Goal: Task Accomplishment & Management: Complete application form

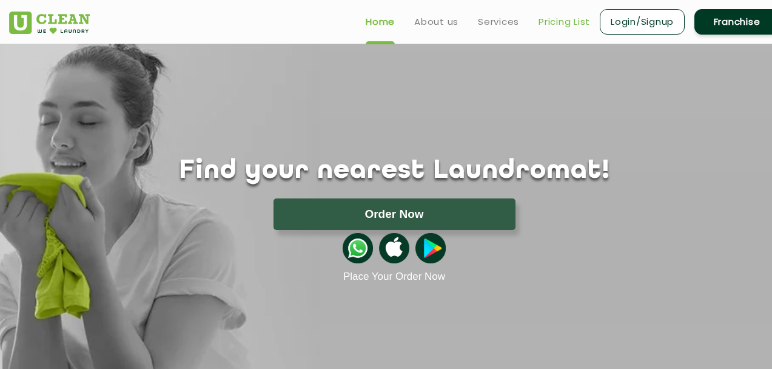
click at [559, 22] on link "Pricing List" at bounding box center [565, 22] width 52 height 15
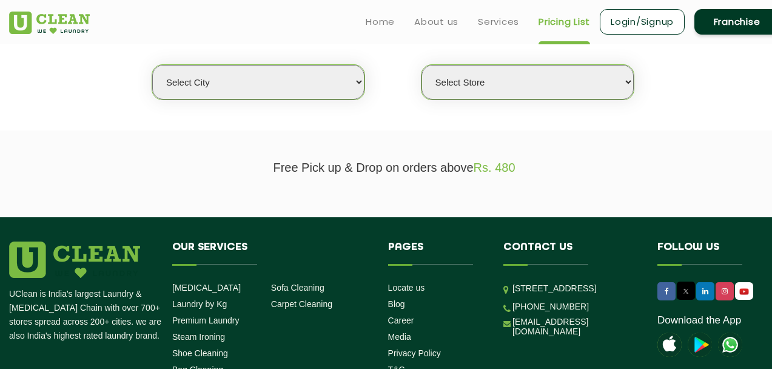
scroll to position [275, 0]
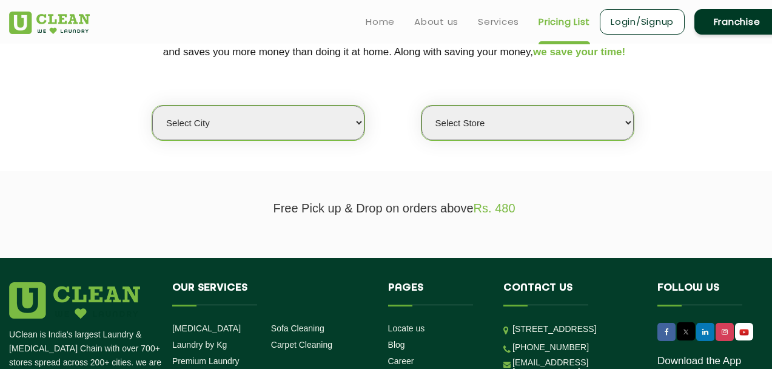
click at [301, 126] on select "Select city Aalo Agartala Agra Ahmedabad Akola Aligarh Alwar - UClean Select Am…" at bounding box center [258, 123] width 212 height 35
select select "9"
click at [152, 106] on select "Select city Aalo Agartala Agra Ahmedabad Akola Aligarh Alwar - UClean Select Am…" at bounding box center [258, 123] width 212 height 35
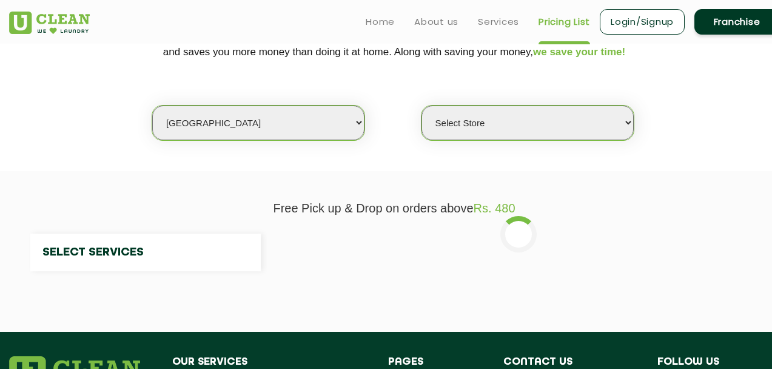
select select "0"
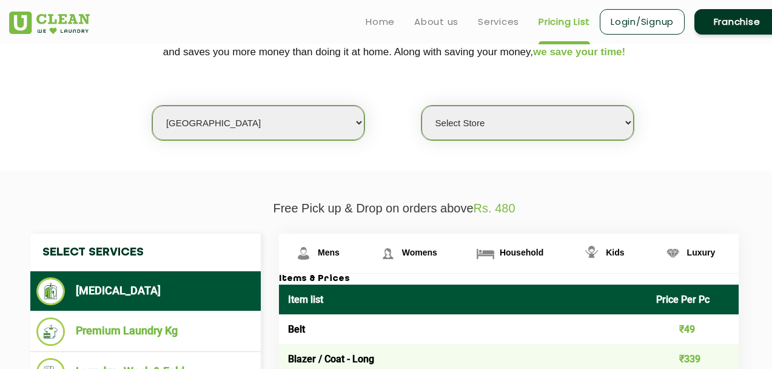
click at [221, 124] on select "Select city Aalo Agartala Agra Ahmedabad Akola Aligarh Alwar - UClean Select Am…" at bounding box center [258, 123] width 212 height 35
select select "116"
click at [152, 106] on select "Select city Aalo Agartala Agra Ahmedabad Akola Aligarh Alwar - UClean Select Am…" at bounding box center [258, 123] width 212 height 35
select select "0"
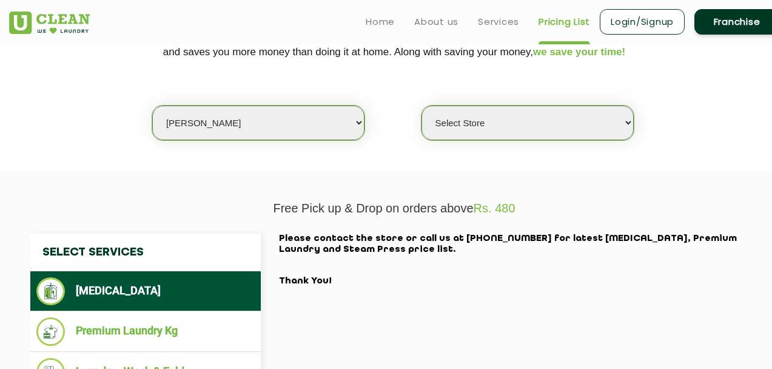
click at [286, 129] on select "Select city Aalo Agartala Agra Ahmedabad Akola Aligarh Alwar - UClean Select Am…" at bounding box center [258, 123] width 212 height 35
select select "112"
click at [152, 106] on select "Select city Aalo Agartala Agra Ahmedabad Akola Aligarh Alwar - UClean Select Am…" at bounding box center [258, 123] width 212 height 35
select select "0"
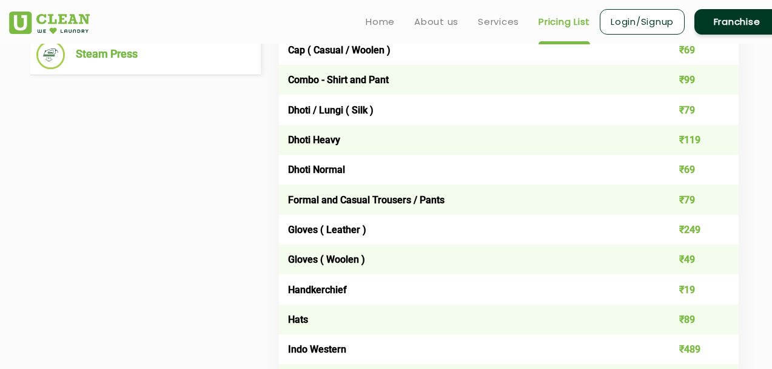
scroll to position [451, 0]
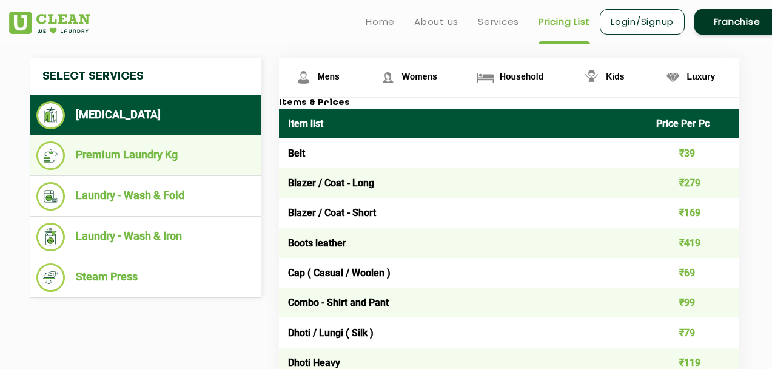
click at [138, 165] on li "Premium Laundry Kg" at bounding box center [145, 155] width 218 height 29
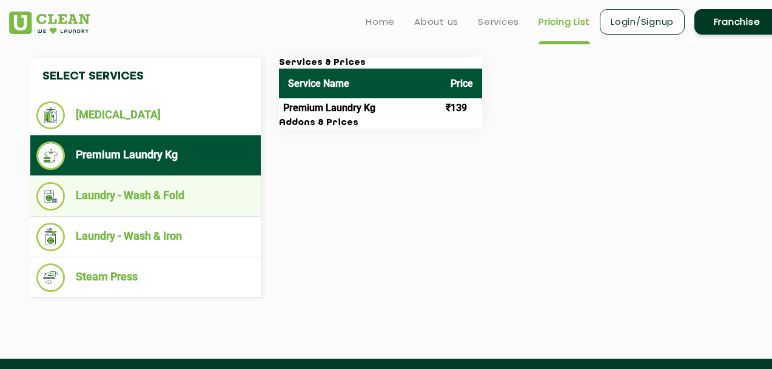
click at [121, 200] on li "Laundry - Wash & Fold" at bounding box center [145, 196] width 218 height 29
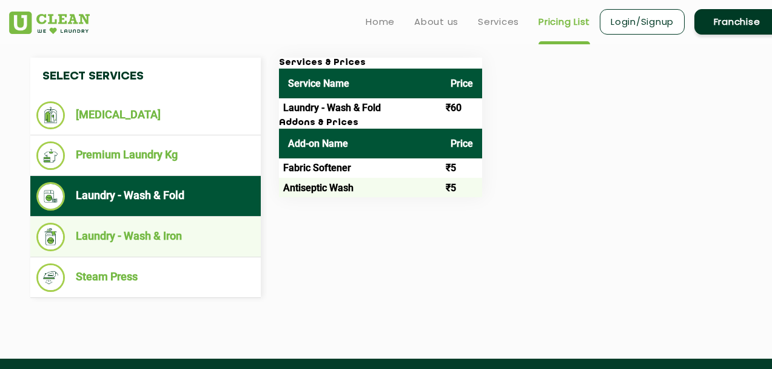
click at [113, 237] on li "Laundry - Wash & Iron" at bounding box center [145, 237] width 218 height 29
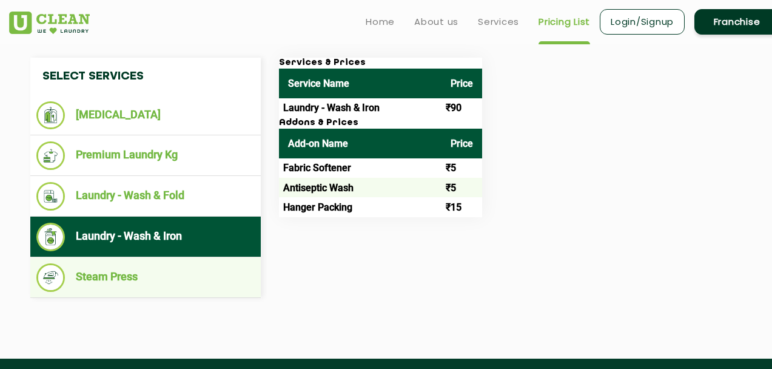
click at [109, 281] on li "Steam Press" at bounding box center [145, 277] width 218 height 29
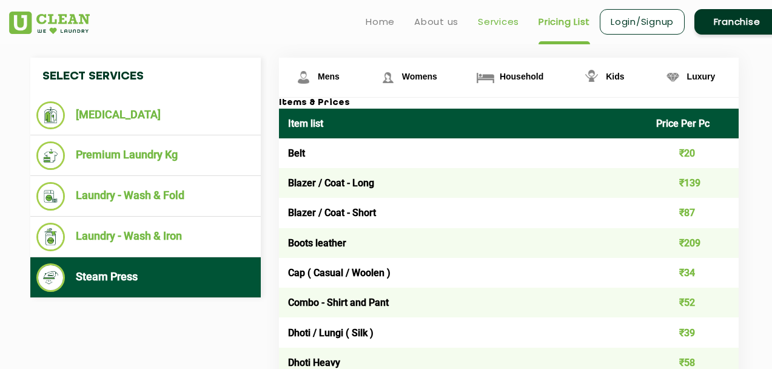
click at [502, 25] on link "Services" at bounding box center [498, 22] width 41 height 15
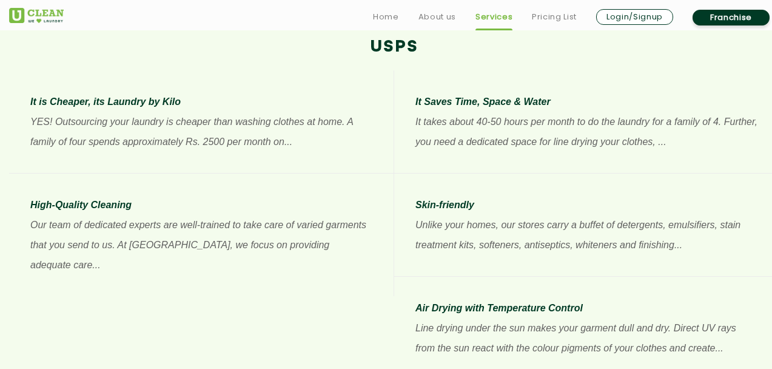
scroll to position [940, 0]
click at [443, 18] on link "About us" at bounding box center [438, 17] width 38 height 15
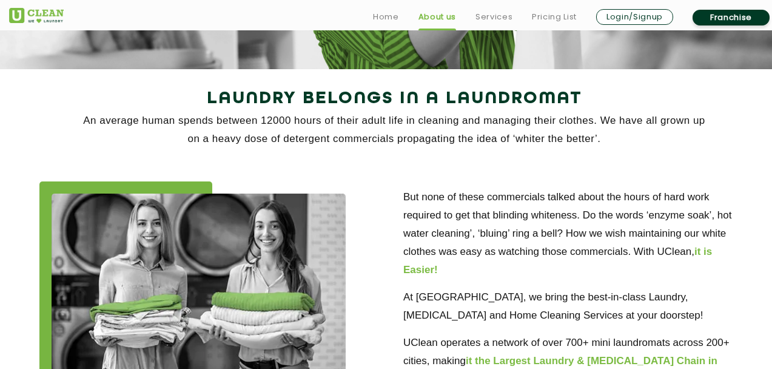
scroll to position [243, 0]
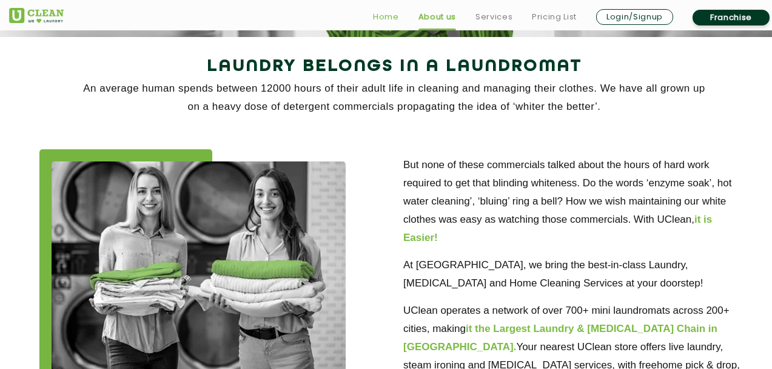
click at [383, 13] on link "Home" at bounding box center [386, 17] width 26 height 15
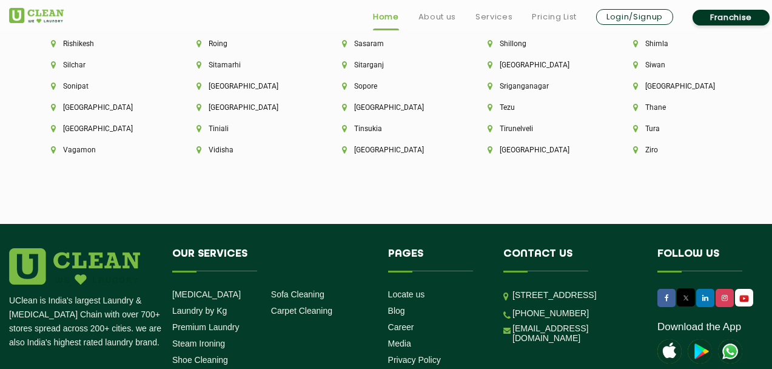
scroll to position [3463, 0]
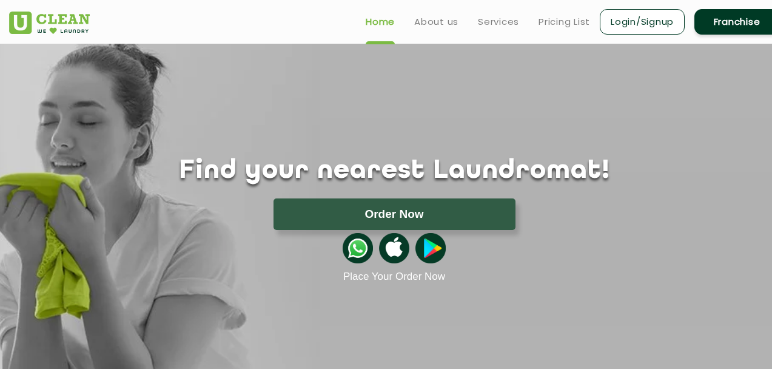
scroll to position [2085, 0]
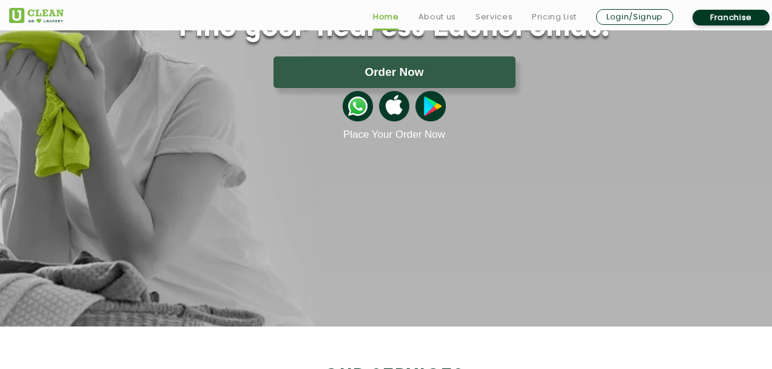
scroll to position [132, 0]
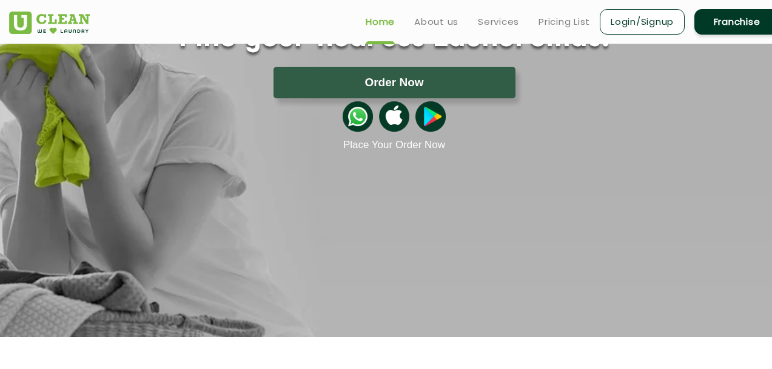
click at [726, 24] on link "Franchise" at bounding box center [736, 21] width 85 height 25
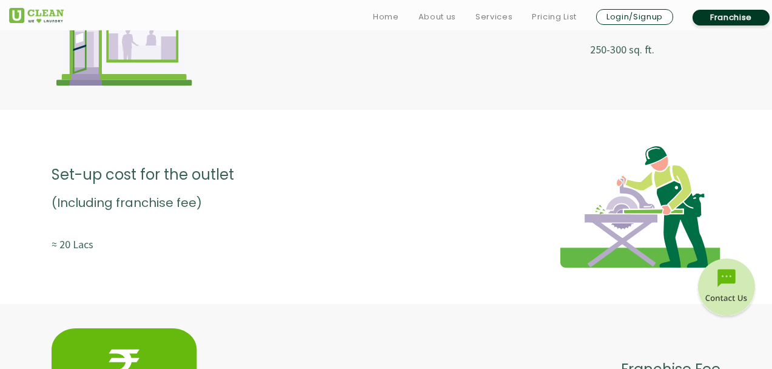
scroll to position [2101, 0]
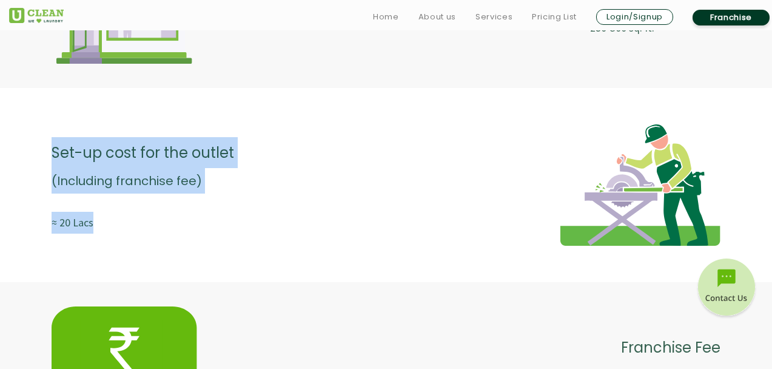
drag, startPoint x: 53, startPoint y: 156, endPoint x: 154, endPoint y: 243, distance: 133.3
click at [154, 243] on div "Set-up cost for the outlet (Including franchise fee) ≈ 20 Lacs" at bounding box center [143, 184] width 183 height 121
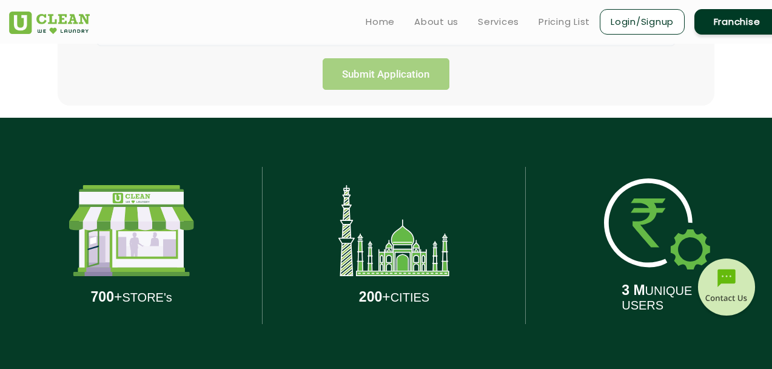
scroll to position [479, 0]
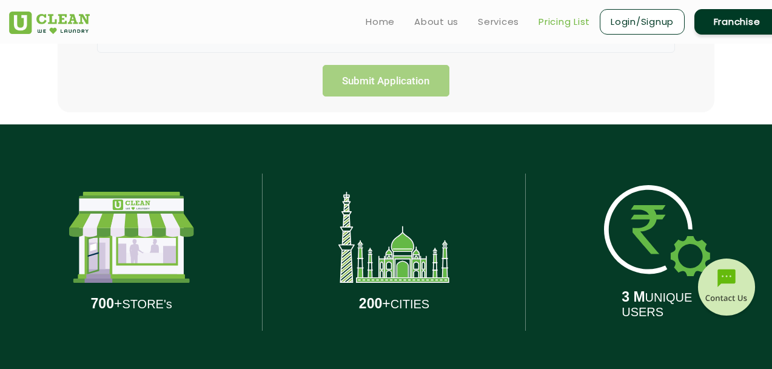
click at [556, 23] on link "Pricing List" at bounding box center [565, 22] width 52 height 15
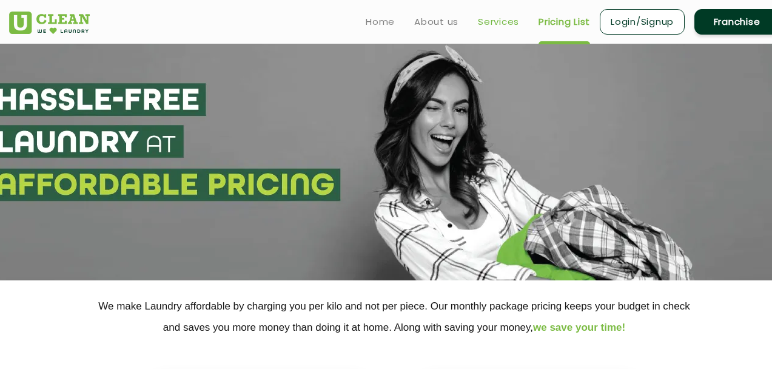
click at [504, 18] on link "Services" at bounding box center [498, 22] width 41 height 15
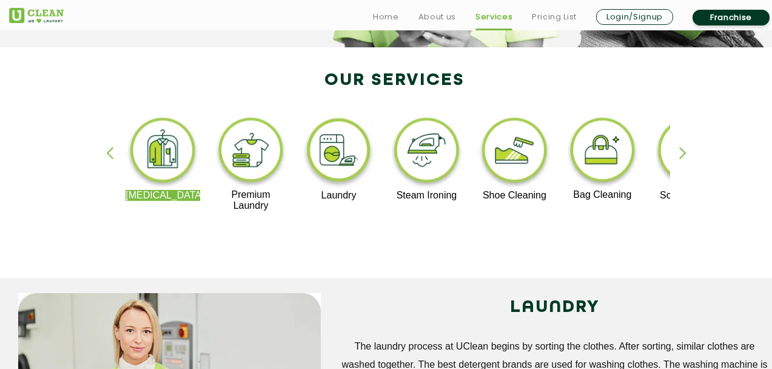
scroll to position [235, 0]
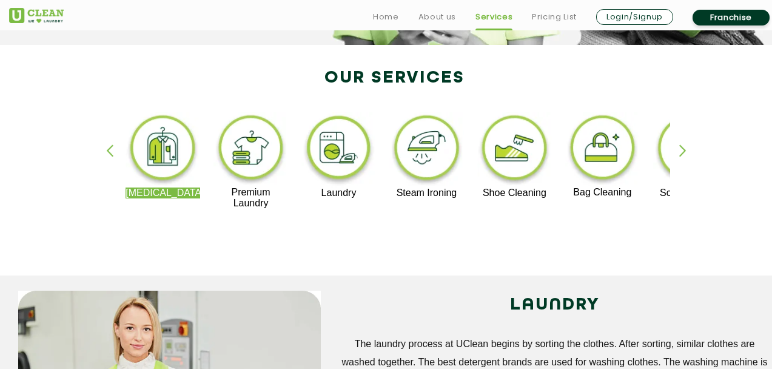
click at [269, 150] on img at bounding box center [250, 149] width 75 height 75
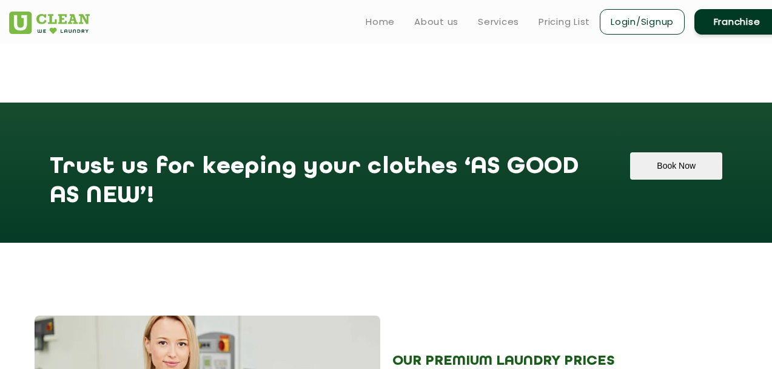
scroll to position [1040, 0]
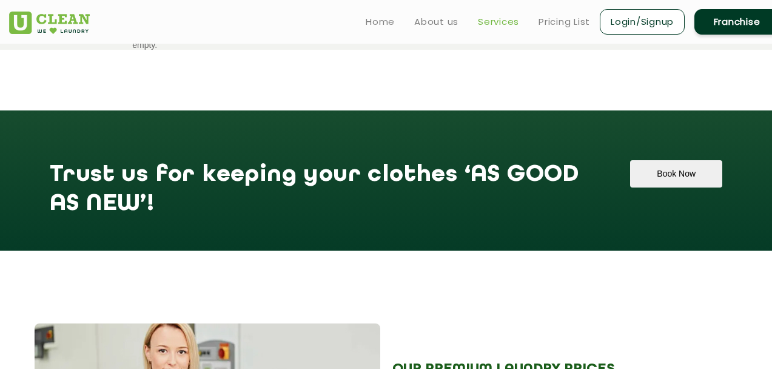
click at [517, 23] on link "Services" at bounding box center [498, 22] width 41 height 15
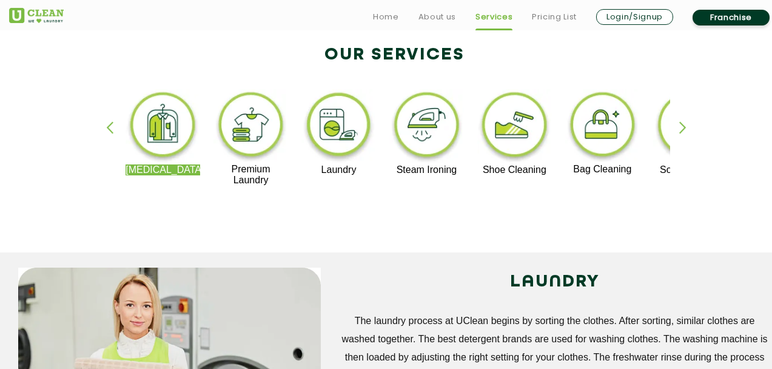
scroll to position [277, 0]
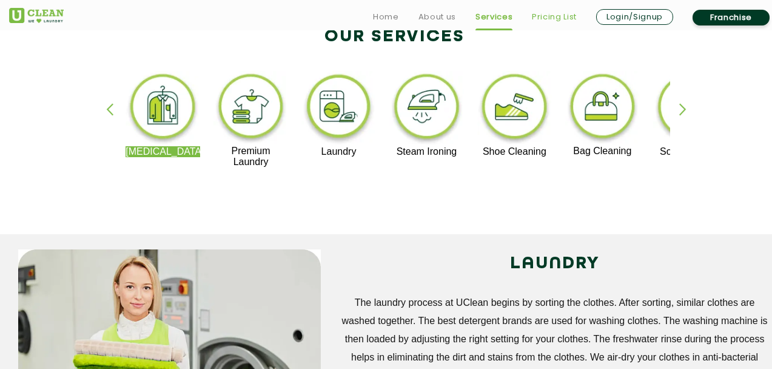
click at [546, 16] on link "Pricing List" at bounding box center [554, 17] width 45 height 15
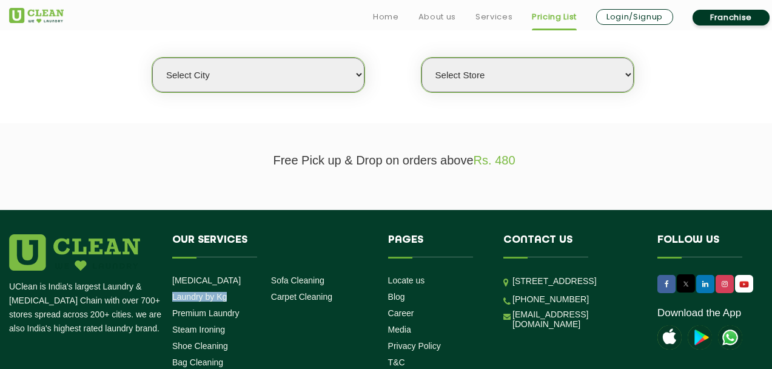
scroll to position [335, 0]
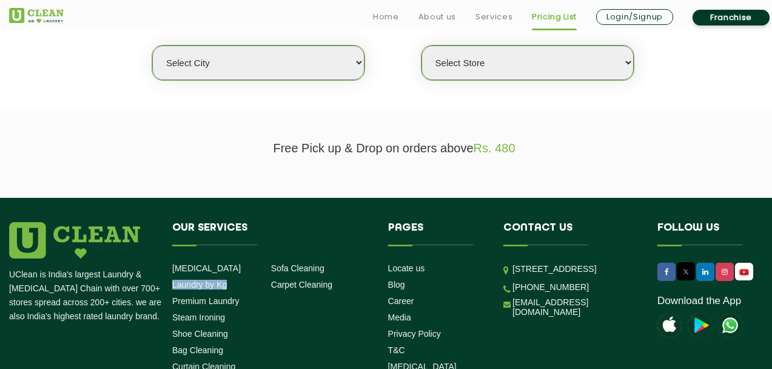
click at [271, 63] on select "Select city Aalo Agartala Agra Ahmedabad Akola Aligarh Alwar - UClean Select Am…" at bounding box center [258, 62] width 212 height 35
select select "12"
click at [152, 45] on select "Select city Aalo Agartala Agra Ahmedabad Akola Aligarh Alwar - UClean Select Am…" at bounding box center [258, 62] width 212 height 35
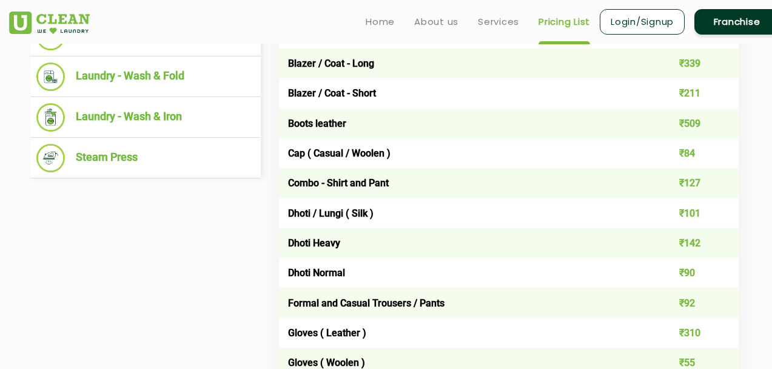
scroll to position [538, 0]
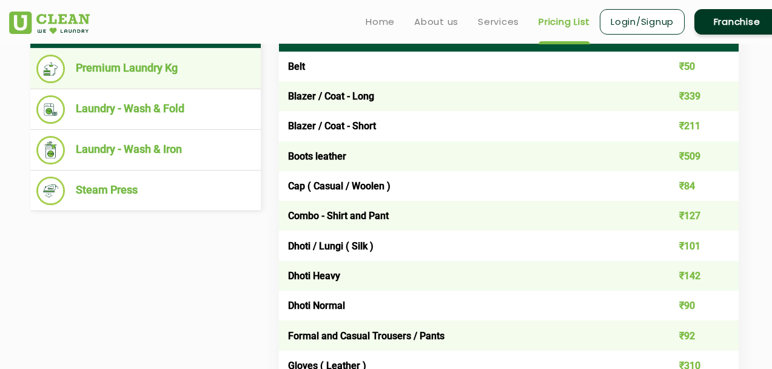
click at [162, 79] on li "Premium Laundry Kg" at bounding box center [145, 69] width 218 height 29
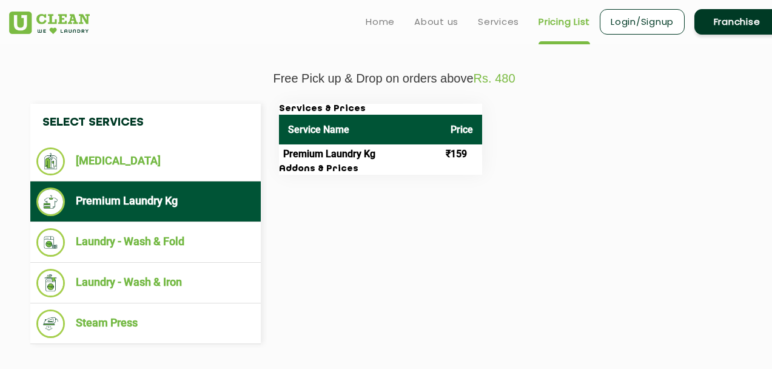
scroll to position [405, 0]
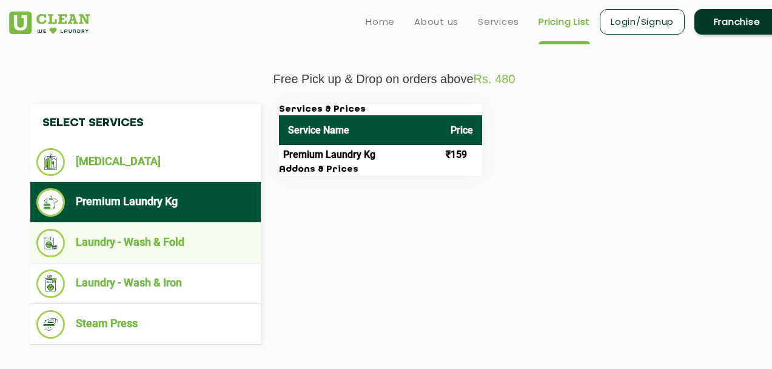
click at [130, 247] on li "Laundry - Wash & Fold" at bounding box center [145, 243] width 218 height 29
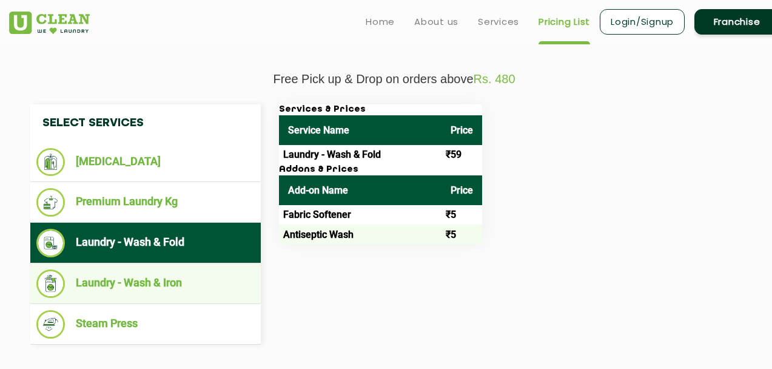
click at [143, 286] on li "Laundry - Wash & Iron" at bounding box center [145, 283] width 218 height 29
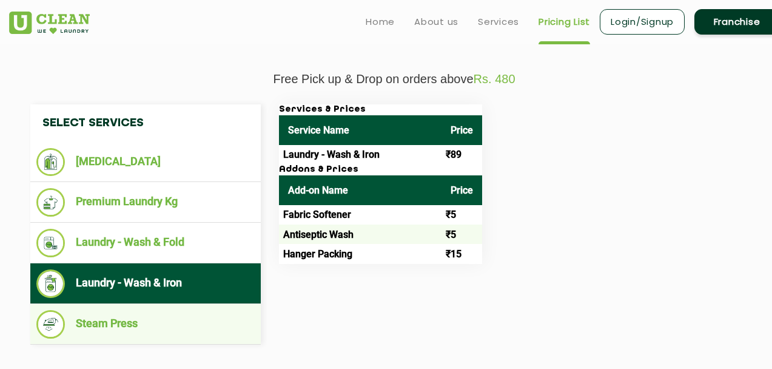
click at [127, 324] on li "Steam Press" at bounding box center [145, 324] width 218 height 29
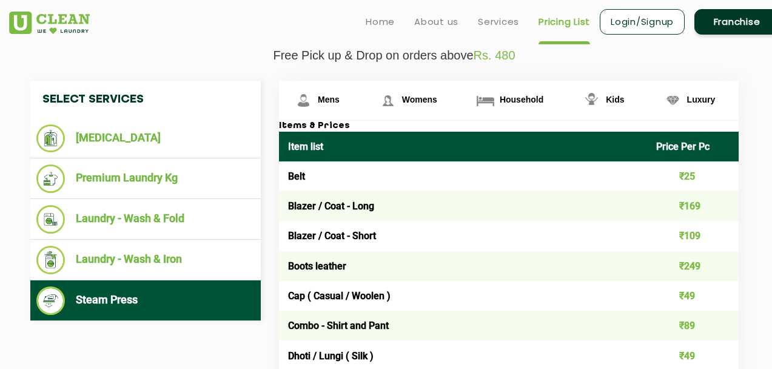
scroll to position [423, 0]
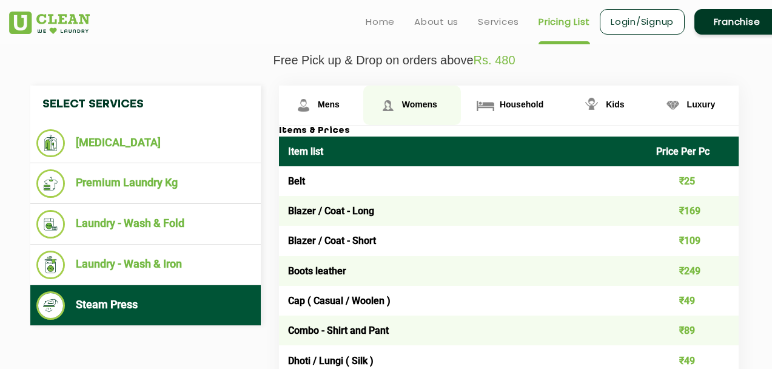
click at [422, 109] on span "Womens" at bounding box center [419, 104] width 35 height 10
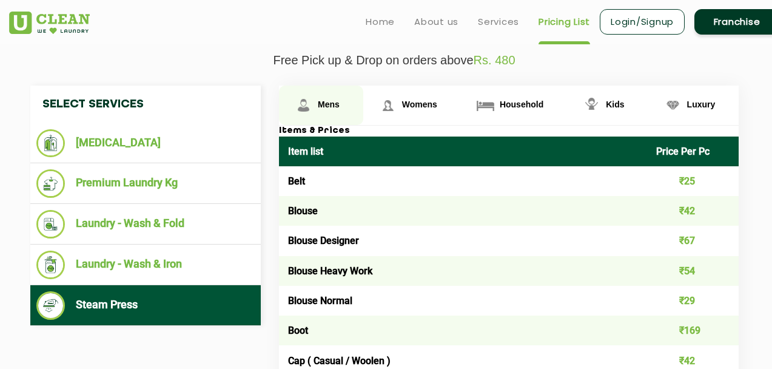
click at [337, 107] on span "Mens" at bounding box center [329, 104] width 22 height 10
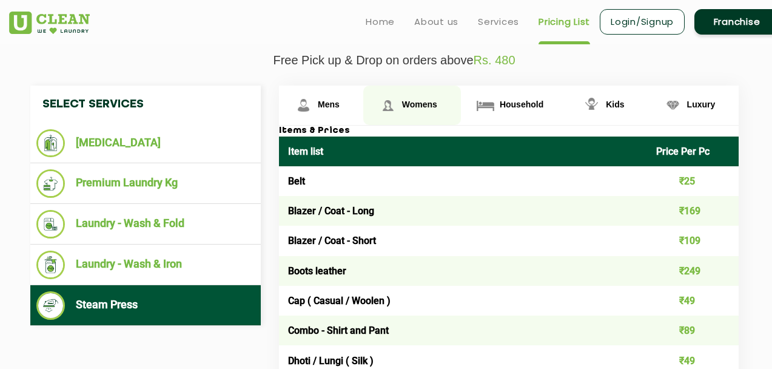
click at [389, 112] on img at bounding box center [387, 105] width 21 height 21
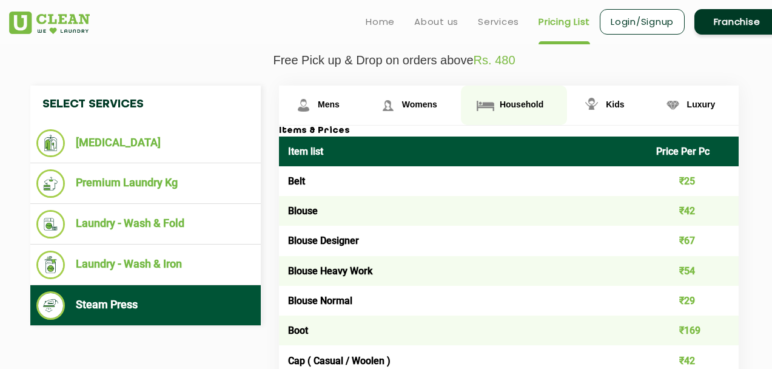
click at [485, 110] on img at bounding box center [485, 105] width 21 height 21
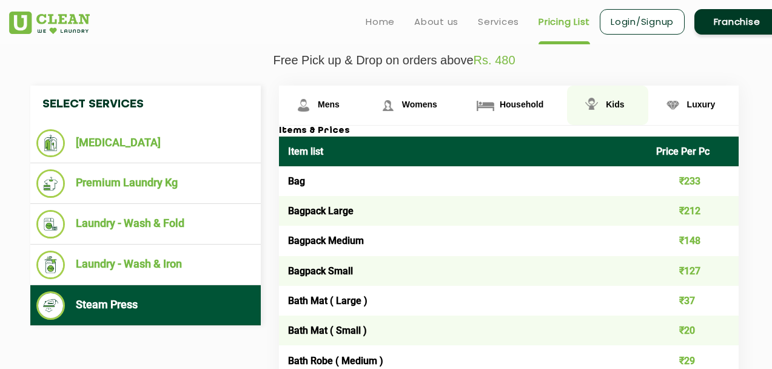
click at [618, 114] on link "Kids" at bounding box center [607, 105] width 81 height 39
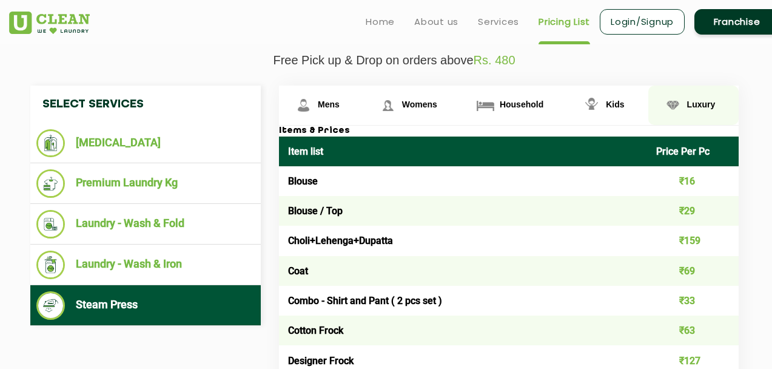
click at [706, 109] on span "Luxury" at bounding box center [701, 104] width 29 height 10
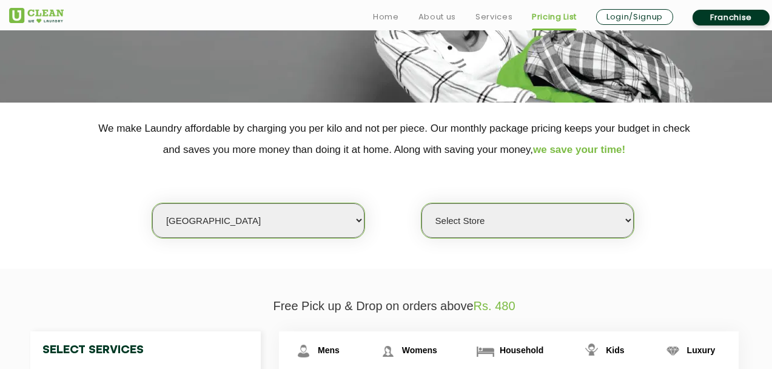
scroll to position [192, 0]
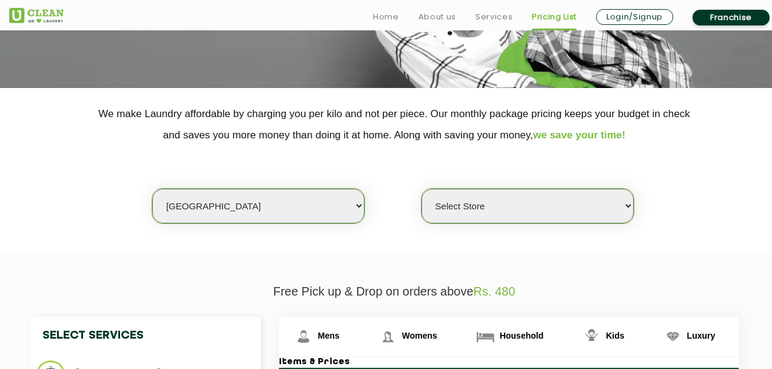
click at [725, 10] on link "Franchise" at bounding box center [731, 18] width 77 height 16
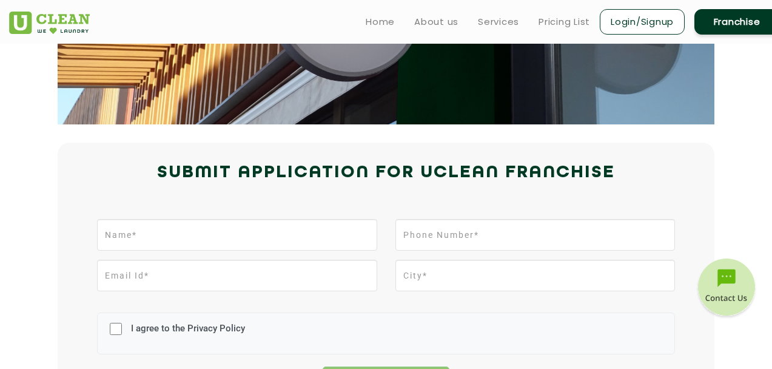
scroll to position [160, 0]
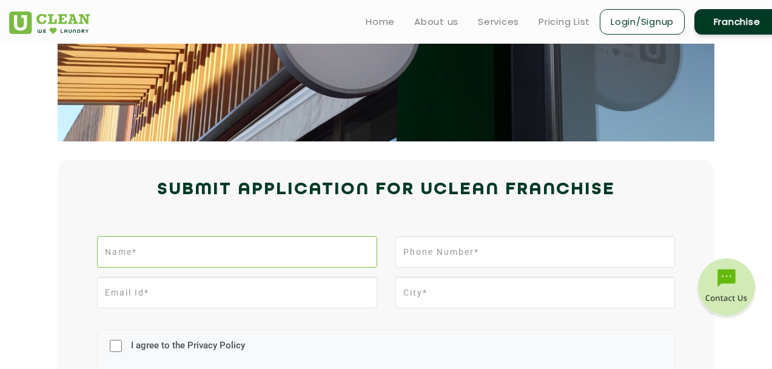
click at [161, 246] on input "text" at bounding box center [237, 252] width 280 height 32
type input "Kaushal Tomer"
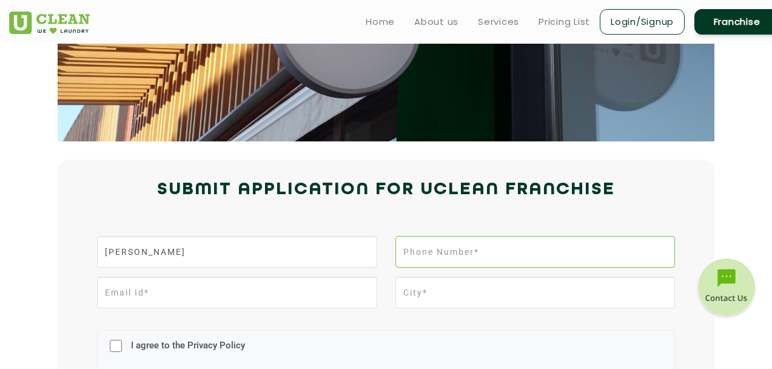
type input "08368161196"
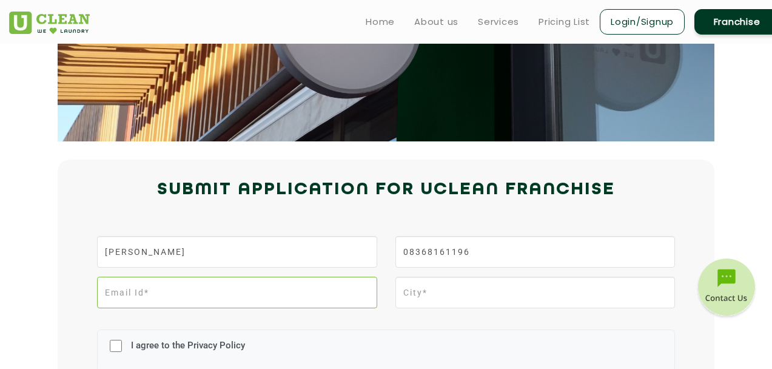
type input "kaushaltomer@gmail.com"
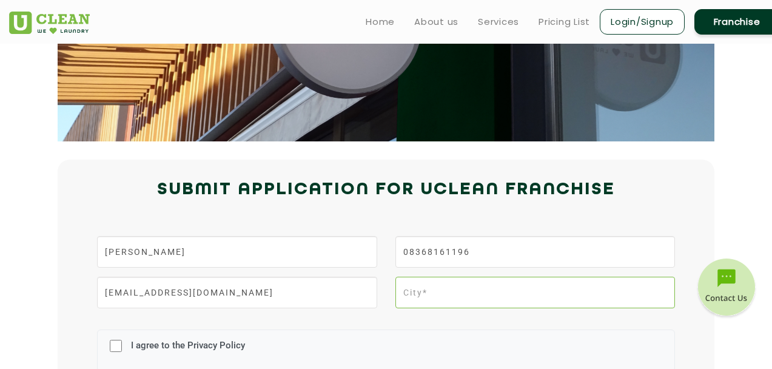
type input "MEERUT"
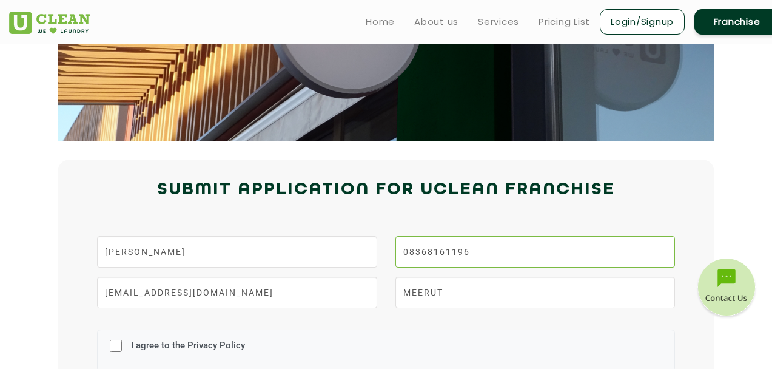
click at [415, 253] on input "08368161196" at bounding box center [535, 252] width 280 height 32
type input "9971400997"
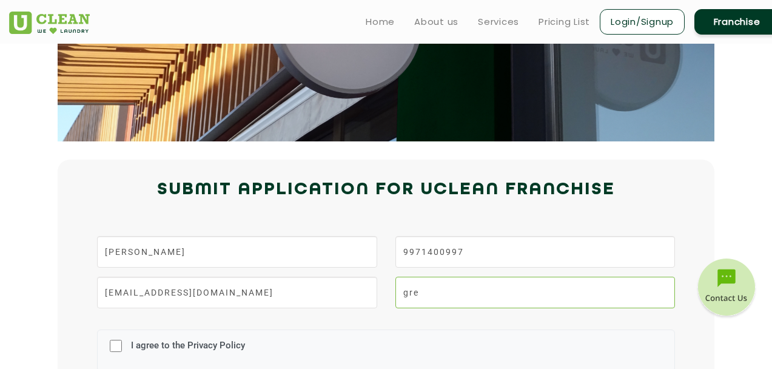
type input "Greater Noida"
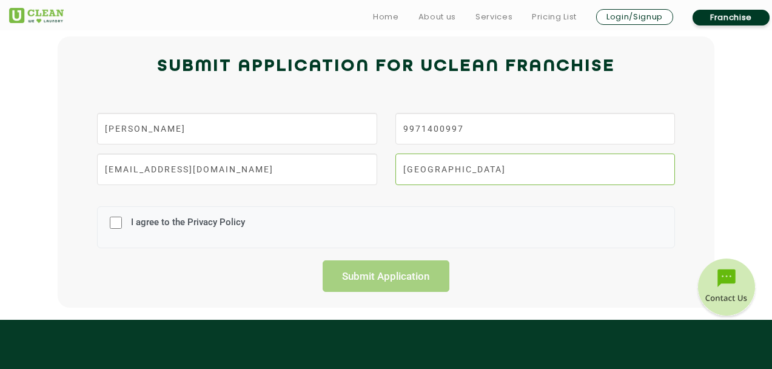
scroll to position [333, 0]
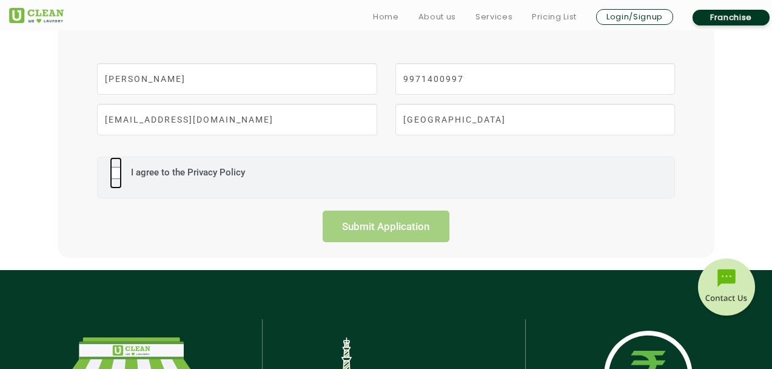
click at [118, 175] on input "I agree to the Privacy Policy" at bounding box center [116, 173] width 12 height 32
checkbox input "true"
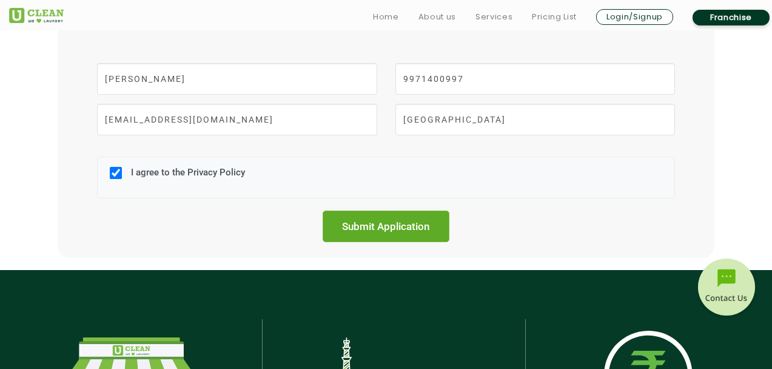
click at [415, 233] on input "Submit Application" at bounding box center [386, 226] width 127 height 32
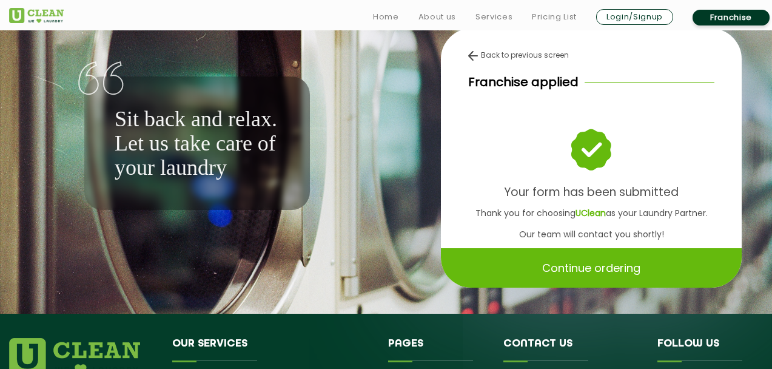
scroll to position [59, 0]
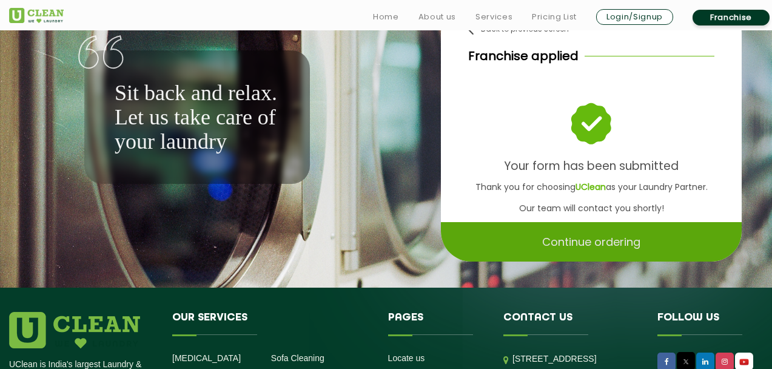
click at [596, 243] on p "Continue ordering" at bounding box center [591, 241] width 98 height 21
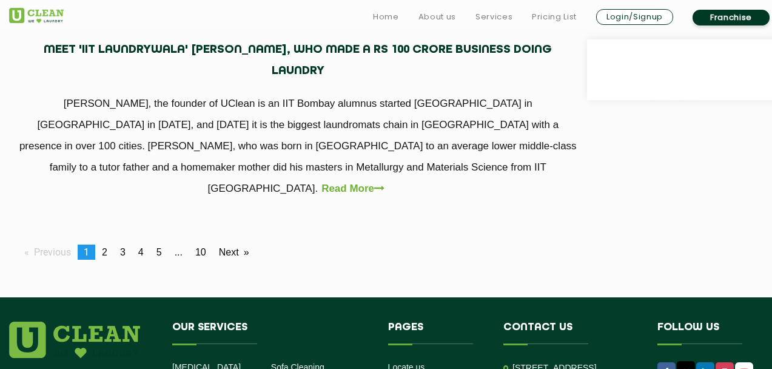
scroll to position [1252, 0]
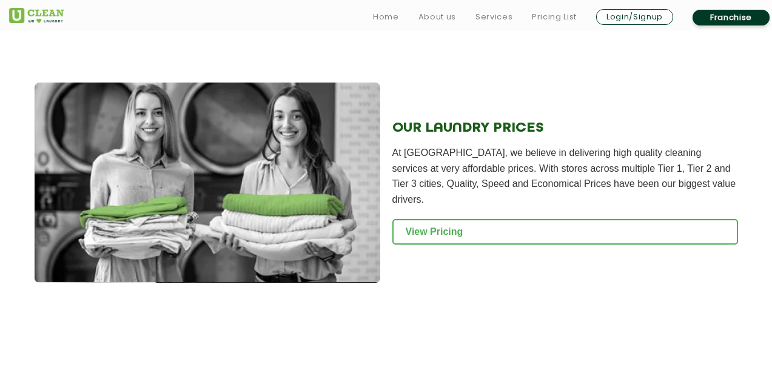
scroll to position [1604, 0]
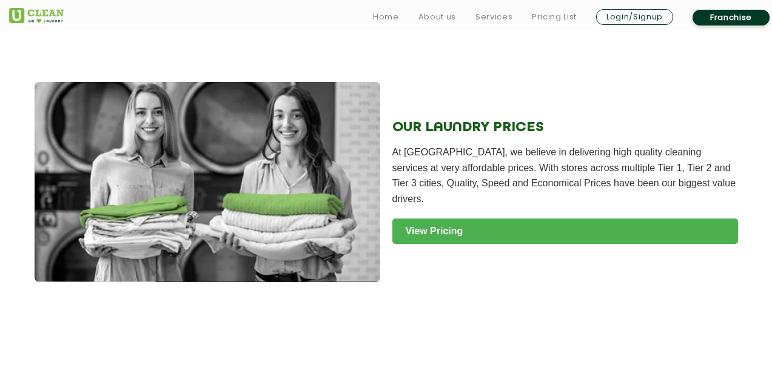
click at [426, 234] on link "View Pricing" at bounding box center [565, 230] width 346 height 25
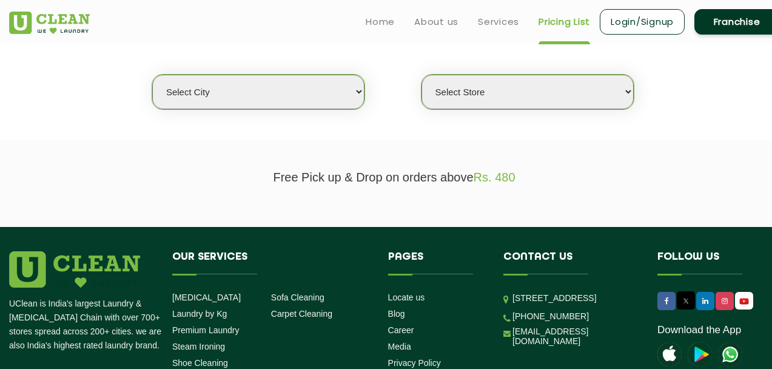
scroll to position [291, 0]
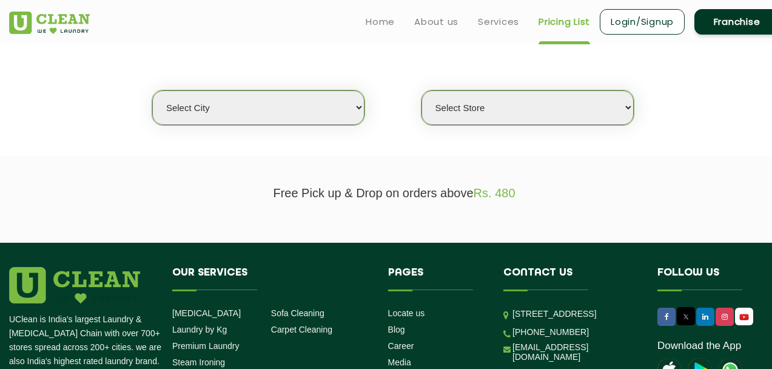
click at [269, 114] on select "Select city Aalo Agartala Agra Ahmedabad Akola Aligarh Alwar - UClean Select Am…" at bounding box center [258, 107] width 212 height 35
select select "40"
click at [152, 90] on select "Select city Aalo Agartala Agra Ahmedabad Akola Aligarh Alwar - UClean Select Am…" at bounding box center [258, 107] width 212 height 35
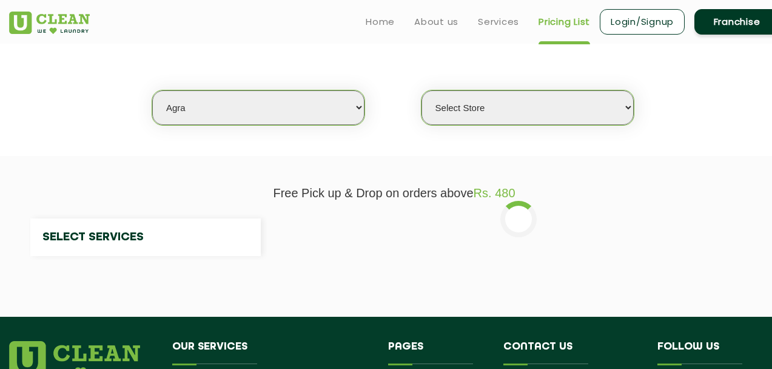
select select "0"
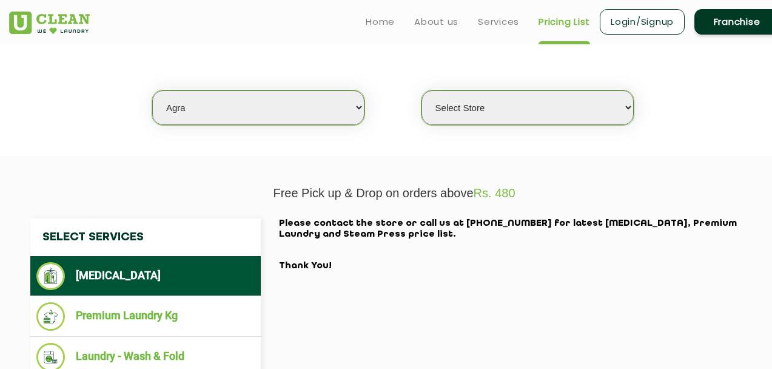
click at [267, 105] on select "Select city Aalo Agartala Agra Ahmedabad Akola Aligarh Alwar - UClean Select Am…" at bounding box center [258, 107] width 212 height 35
click at [152, 90] on select "Select city Aalo Agartala Agra Ahmedabad Akola Aligarh Alwar - UClean Select Am…" at bounding box center [258, 107] width 212 height 35
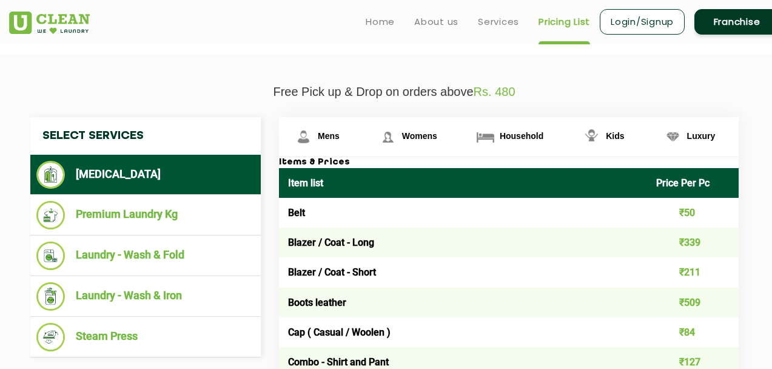
scroll to position [389, 0]
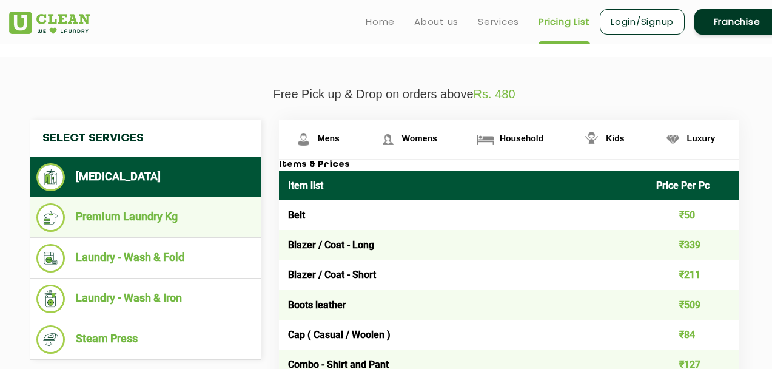
click at [169, 213] on li "Premium Laundry Kg" at bounding box center [145, 217] width 218 height 29
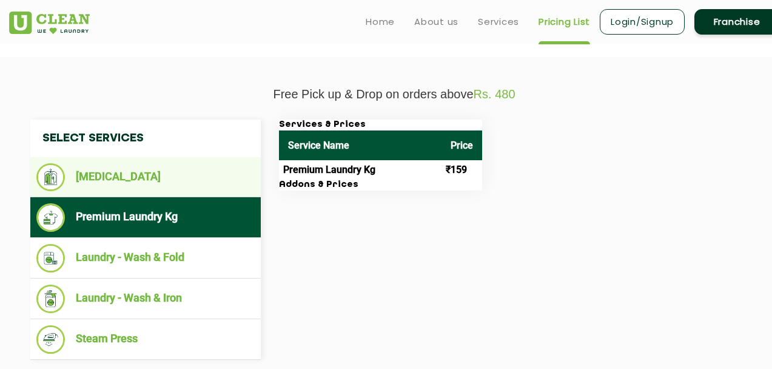
click at [143, 182] on li "[MEDICAL_DATA]" at bounding box center [145, 177] width 218 height 28
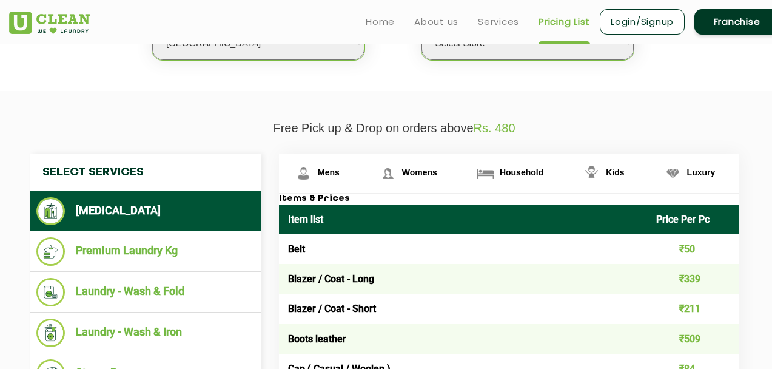
scroll to position [285, 0]
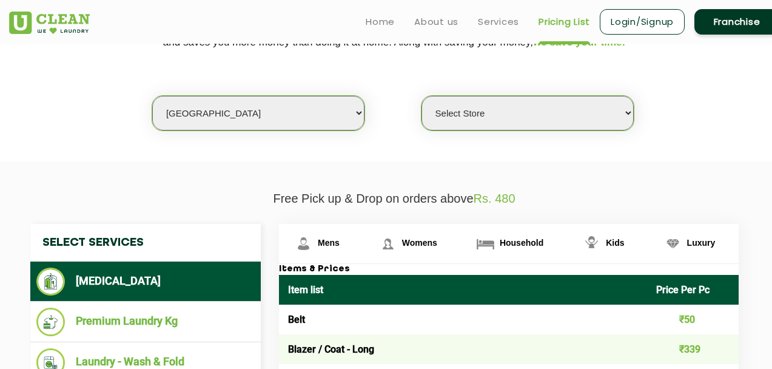
click at [252, 116] on select "Select city Aalo Agartala Agra Ahmedabad Akola Aligarh Alwar - UClean Select Am…" at bounding box center [258, 113] width 212 height 35
select select "9"
click at [152, 96] on select "Select city Aalo Agartala Agra Ahmedabad Akola Aligarh Alwar - UClean Select Am…" at bounding box center [258, 113] width 212 height 35
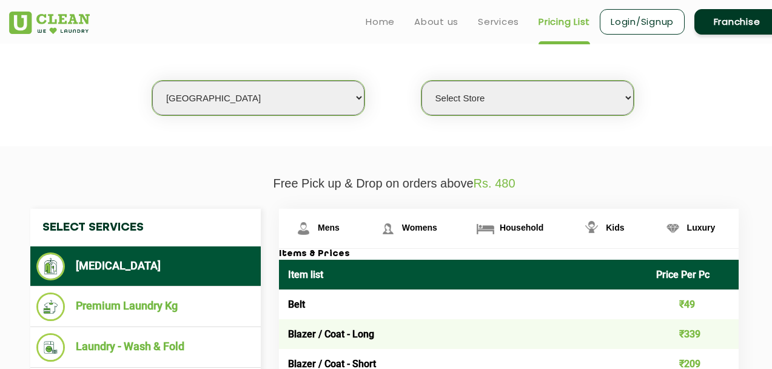
scroll to position [324, 0]
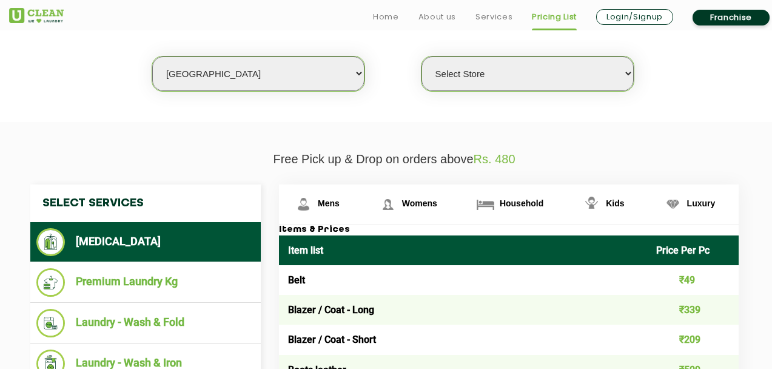
click at [475, 83] on select "Select Store UClean Kudasan" at bounding box center [528, 73] width 212 height 35
select select "345"
click at [422, 56] on select "Select Store UClean Kudasan" at bounding box center [528, 73] width 212 height 35
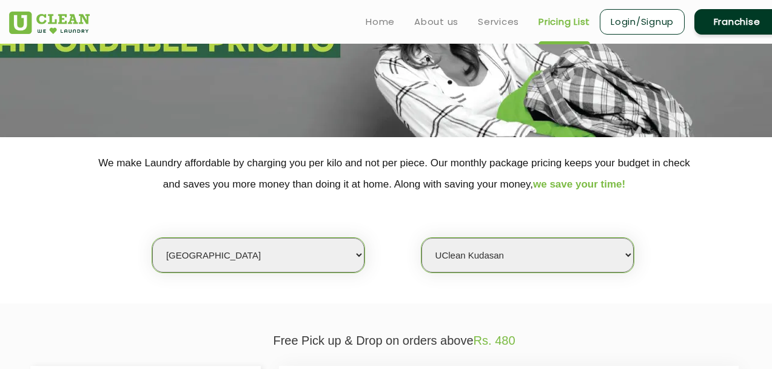
scroll to position [0, 0]
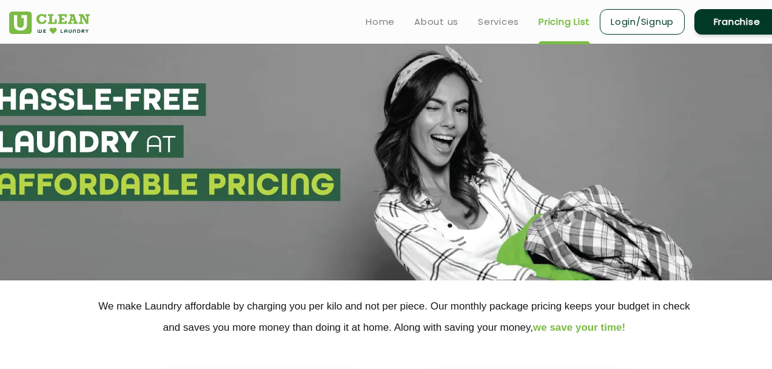
click at [748, 22] on link "Franchise" at bounding box center [736, 21] width 85 height 25
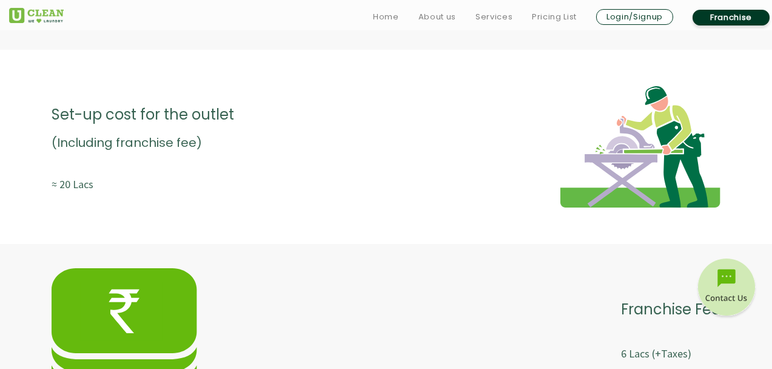
scroll to position [2158, 0]
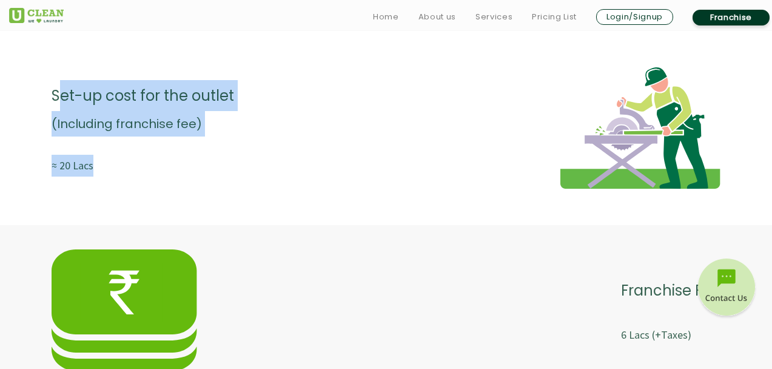
drag, startPoint x: 62, startPoint y: 95, endPoint x: 116, endPoint y: 174, distance: 95.7
click at [116, 174] on div "Set-up cost for the outlet (Including franchise fee) ≈ 20 Lacs" at bounding box center [143, 127] width 183 height 121
click at [116, 174] on p "≈ 20 Lacs" at bounding box center [143, 166] width 183 height 22
drag, startPoint x: 49, startPoint y: 93, endPoint x: 99, endPoint y: 167, distance: 89.8
click at [99, 167] on div "Set-up cost for the outlet (Including franchise fee) ≈ 20 Lacs" at bounding box center [386, 128] width 772 height 170
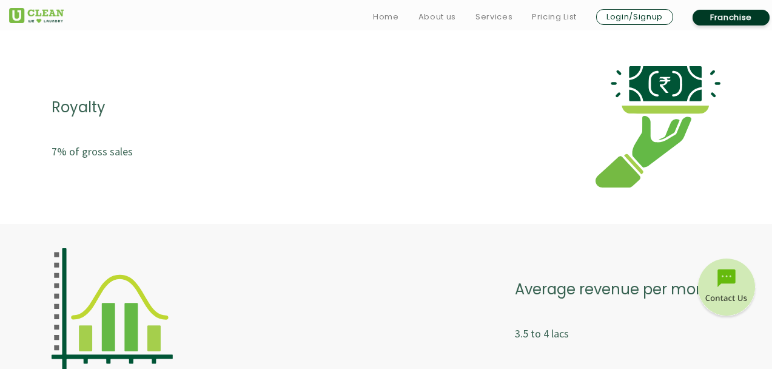
scroll to position [2526, 0]
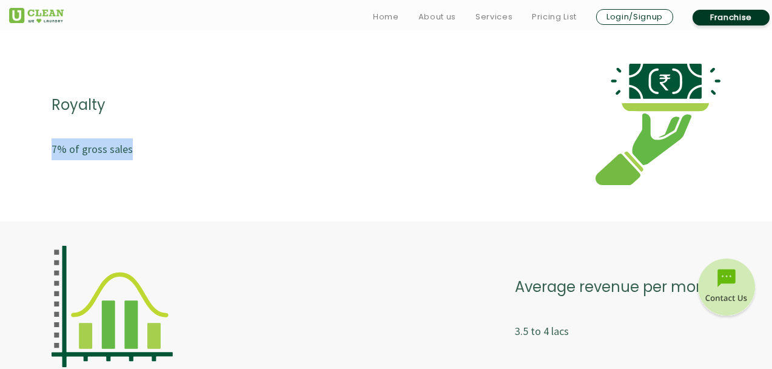
drag, startPoint x: 50, startPoint y: 150, endPoint x: 197, endPoint y: 153, distance: 146.8
click at [197, 153] on div "Royalty 7% of gross sales" at bounding box center [386, 124] width 772 height 170
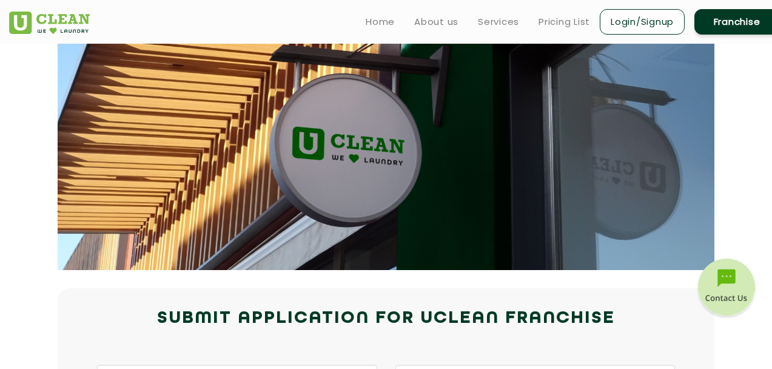
scroll to position [0, 0]
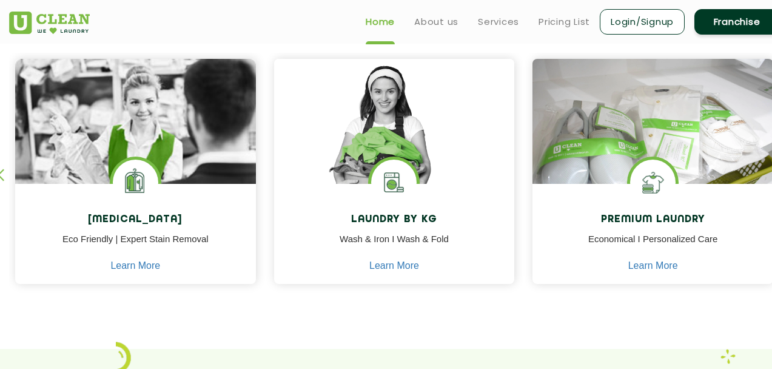
scroll to position [508, 0]
click at [716, 21] on link "Franchise" at bounding box center [736, 21] width 85 height 25
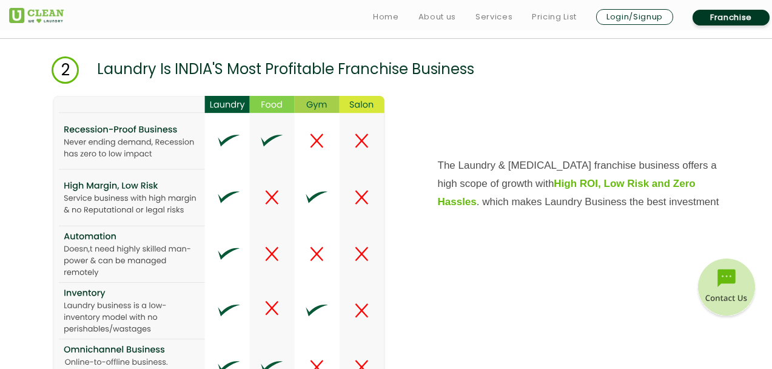
scroll to position [1522, 0]
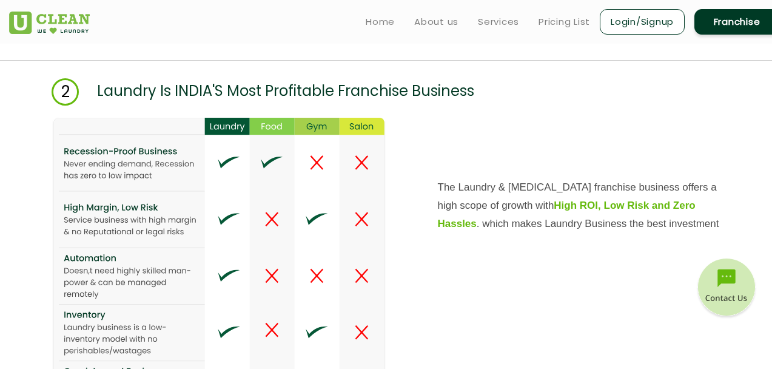
click at [138, 91] on p "Laundry Is INDIA'S Most Profitable Franchise Business" at bounding box center [285, 91] width 377 height 27
copy p "Laundry"
